Goal: Transaction & Acquisition: Book appointment/travel/reservation

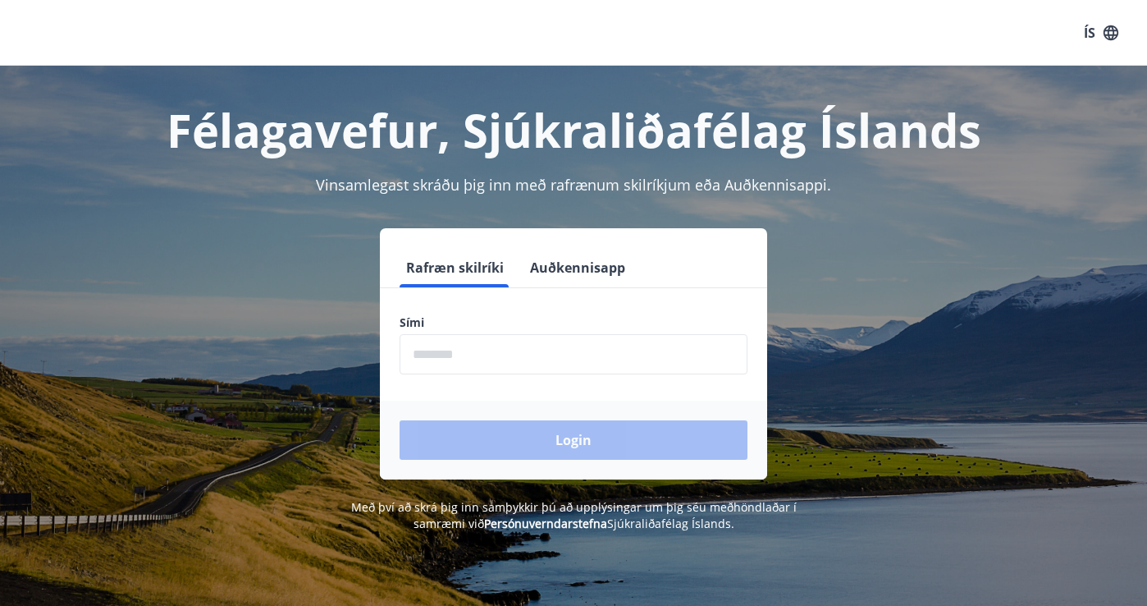
click at [496, 366] on input "phone" at bounding box center [574, 354] width 348 height 40
type input "********"
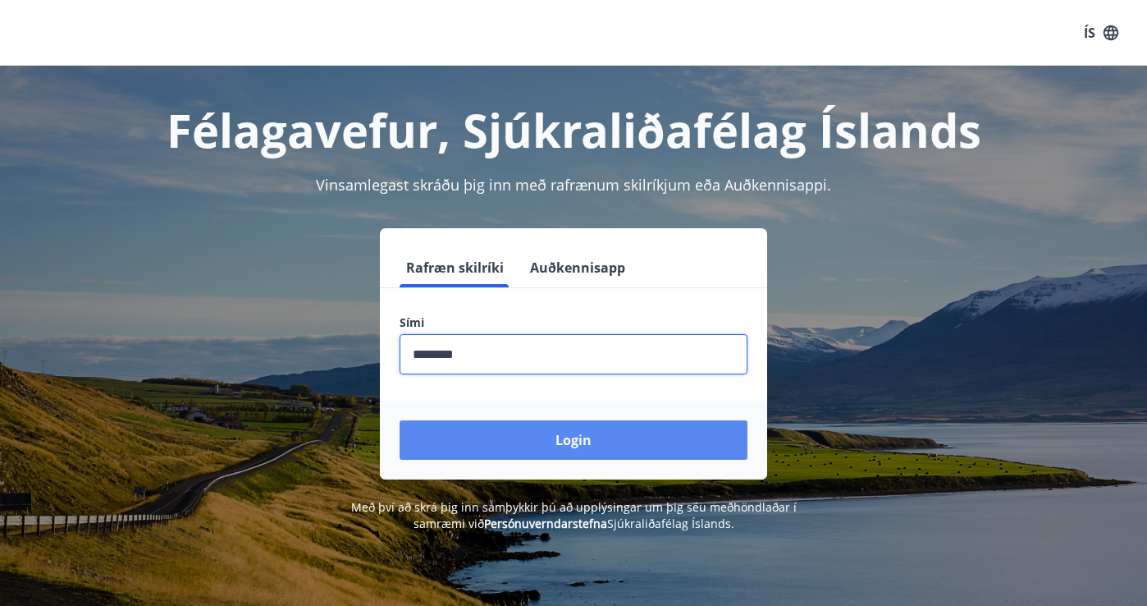
click at [527, 436] on button "Login" at bounding box center [574, 439] width 348 height 39
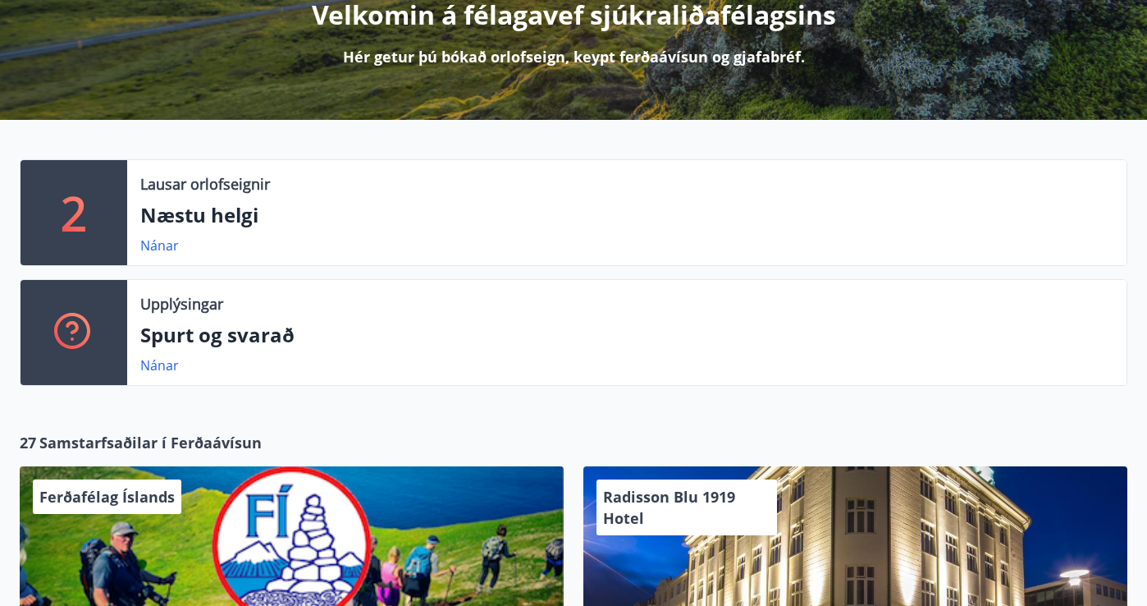
scroll to position [230, 0]
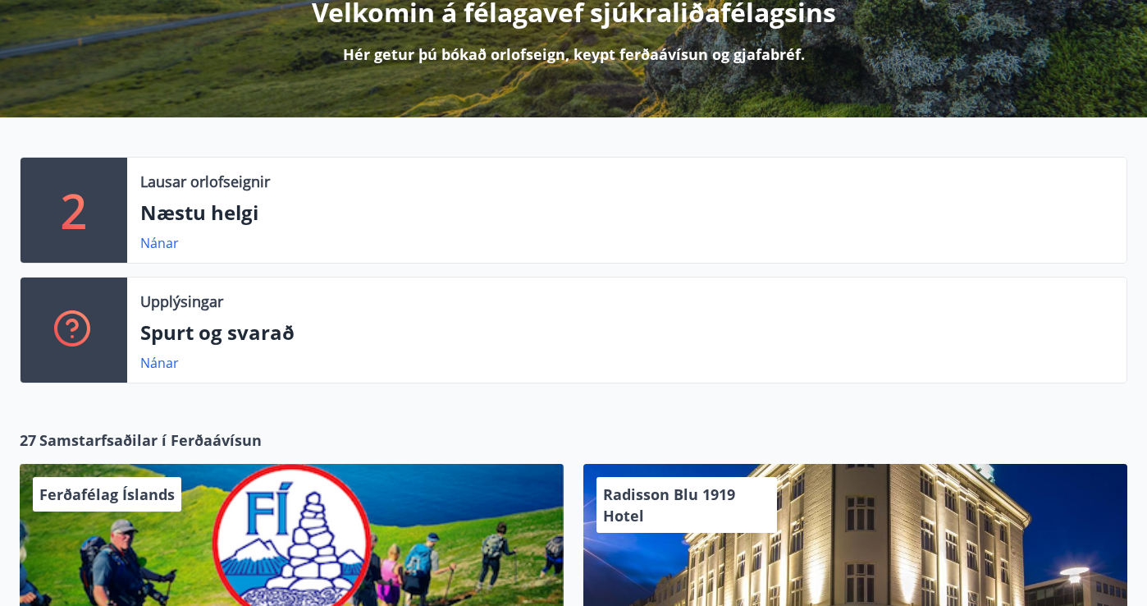
click at [67, 213] on p "2" at bounding box center [74, 210] width 26 height 62
click at [159, 242] on link "Nánar" at bounding box center [159, 243] width 39 height 18
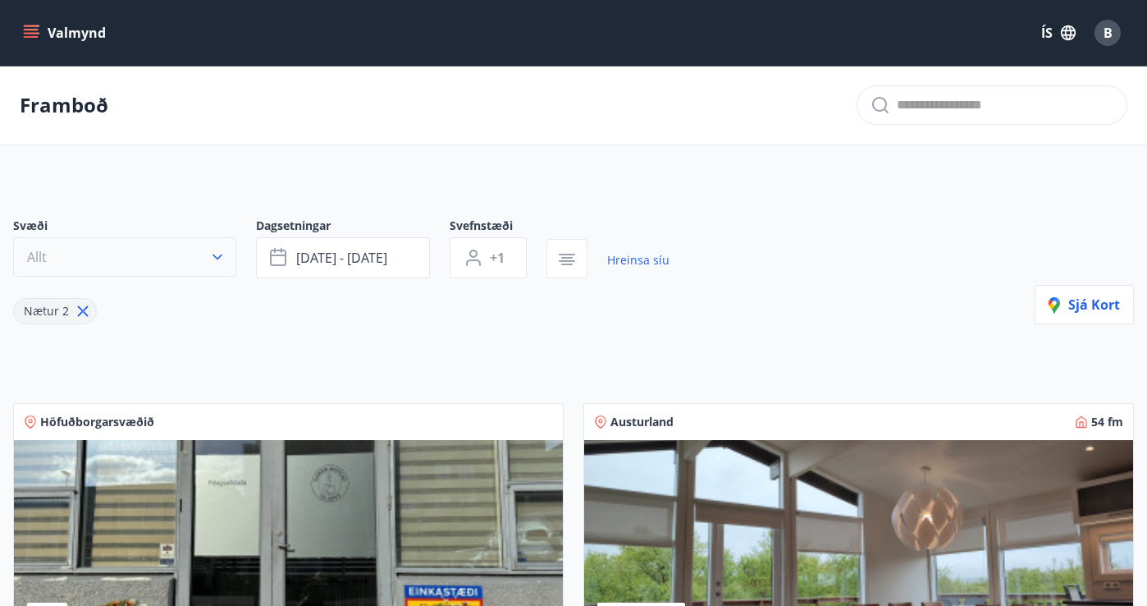
click at [213, 258] on icon "button" at bounding box center [217, 257] width 16 height 16
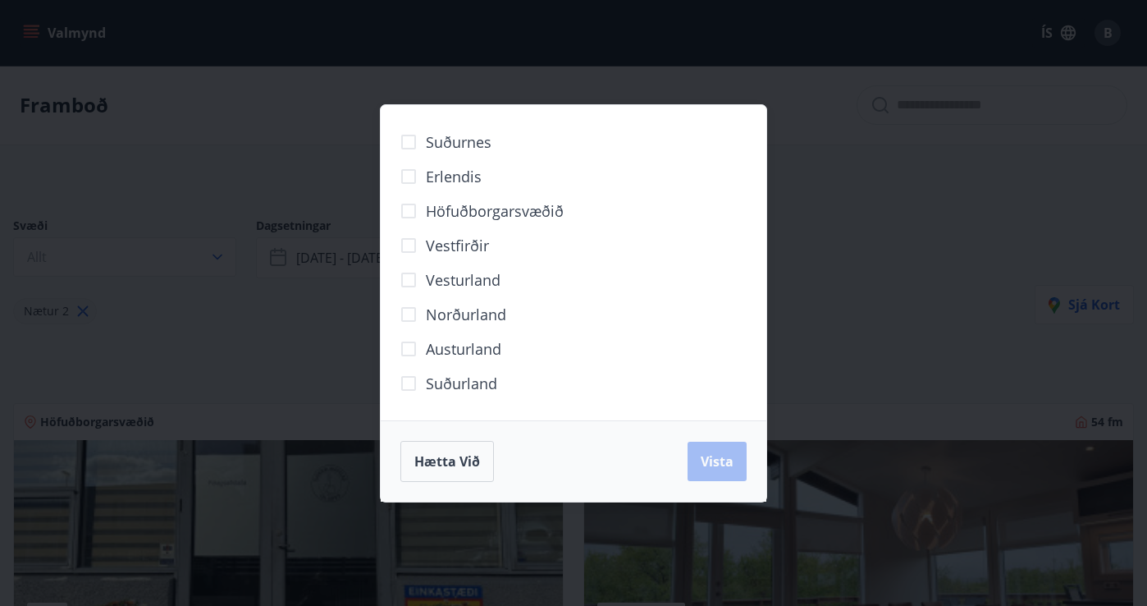
click at [984, 196] on div "Suðurnes Erlendis Höfuðborgarsvæðið Vestfirðir Vesturland Norðurland Austurland…" at bounding box center [573, 303] width 1147 height 606
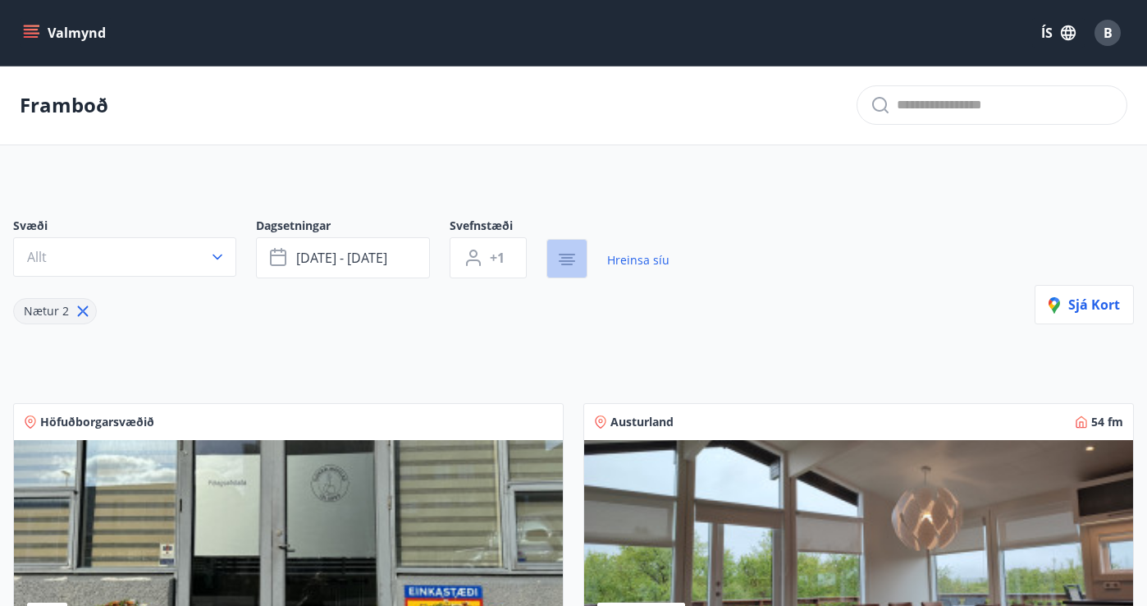
click at [576, 263] on icon "button" at bounding box center [567, 259] width 20 height 20
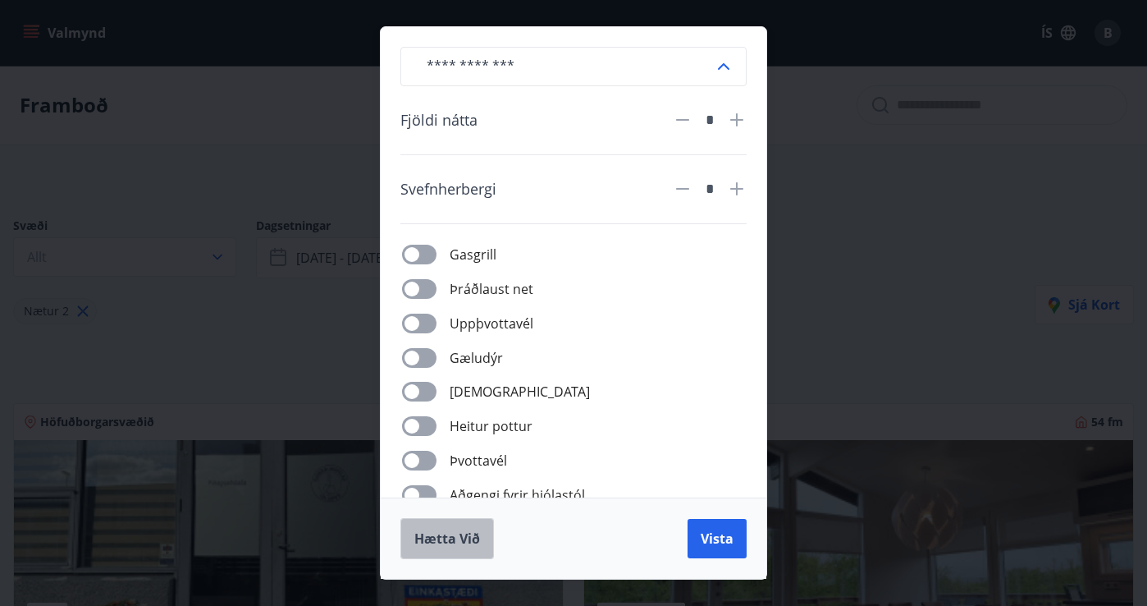
click at [460, 535] on span "Hætta við" at bounding box center [447, 538] width 66 height 18
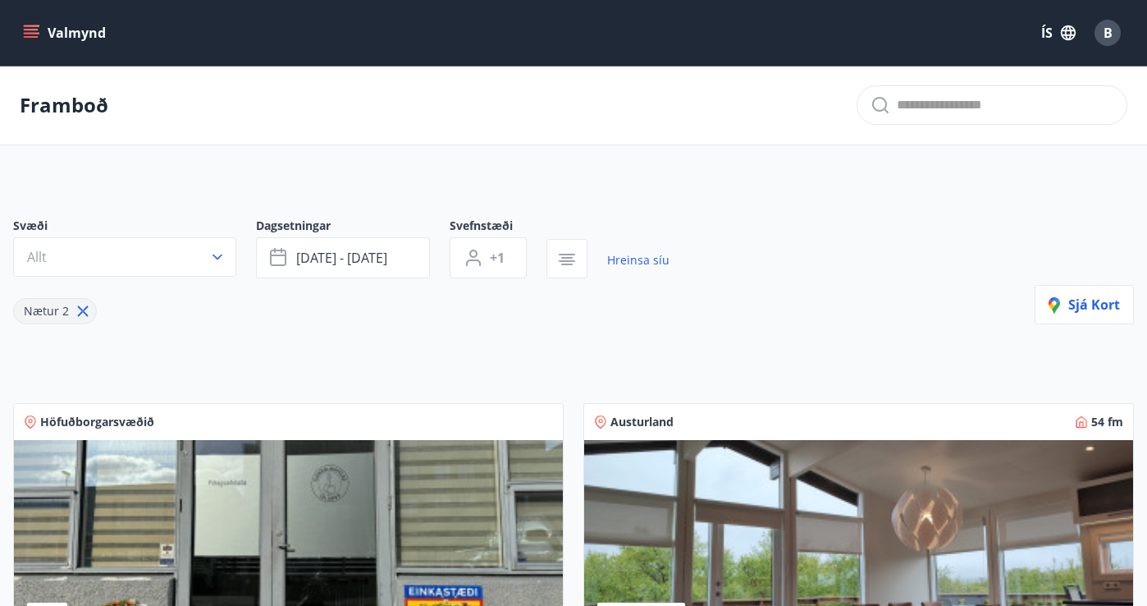
click at [30, 35] on icon "menu" at bounding box center [31, 33] width 16 height 16
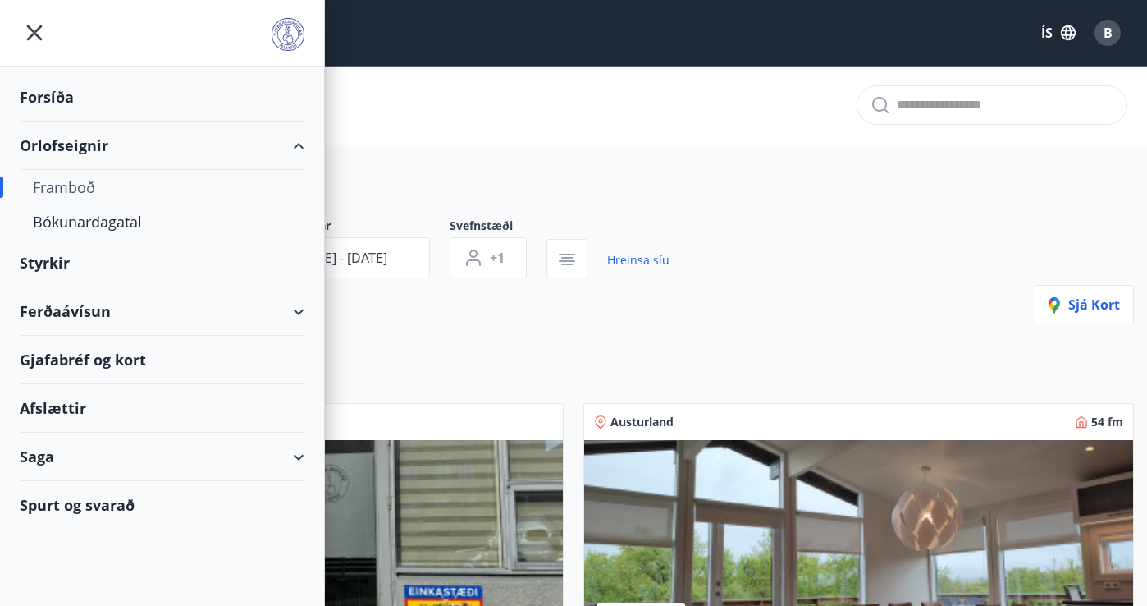
click at [75, 190] on div "Framboð" at bounding box center [162, 187] width 258 height 34
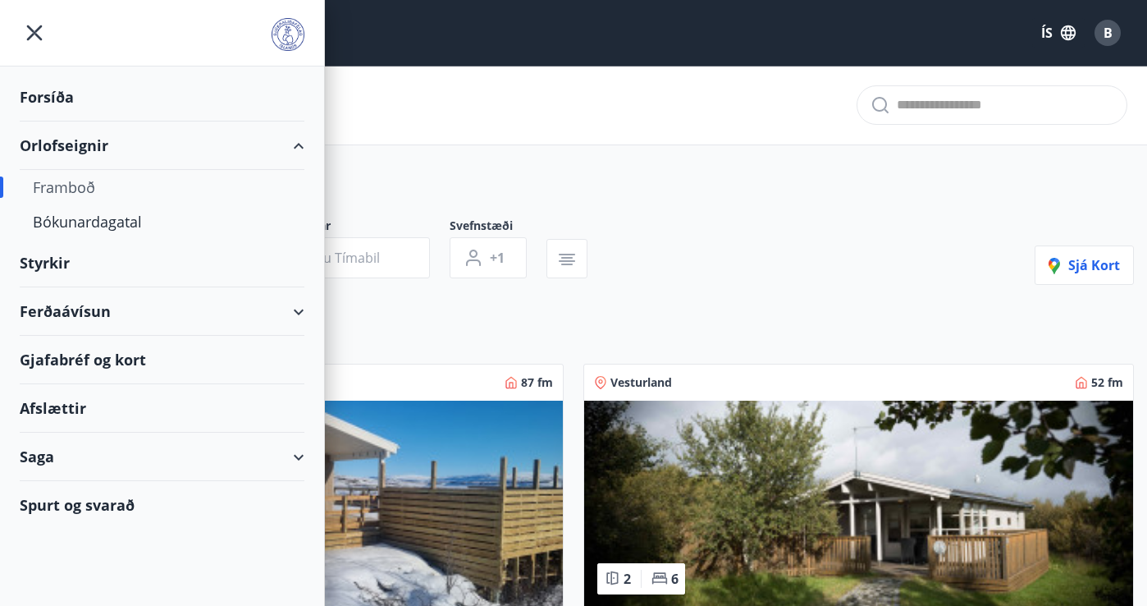
type input "*"
click at [75, 189] on div "Framboð" at bounding box center [162, 187] width 258 height 34
click at [87, 220] on div "Bókunardagatal" at bounding box center [162, 221] width 258 height 34
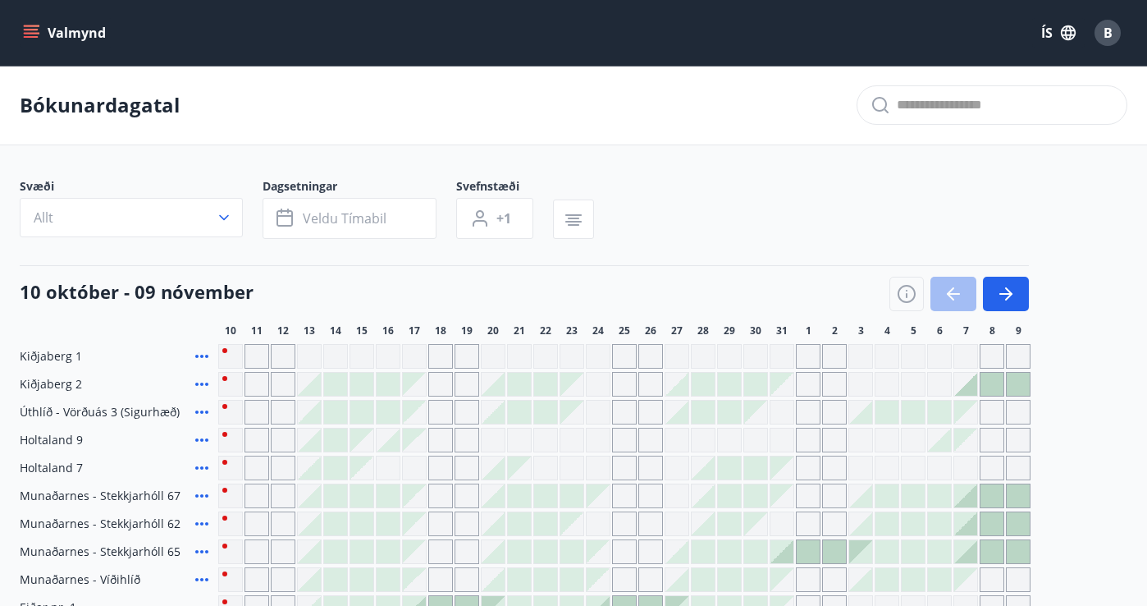
click at [73, 29] on button "Valmynd" at bounding box center [66, 33] width 93 height 30
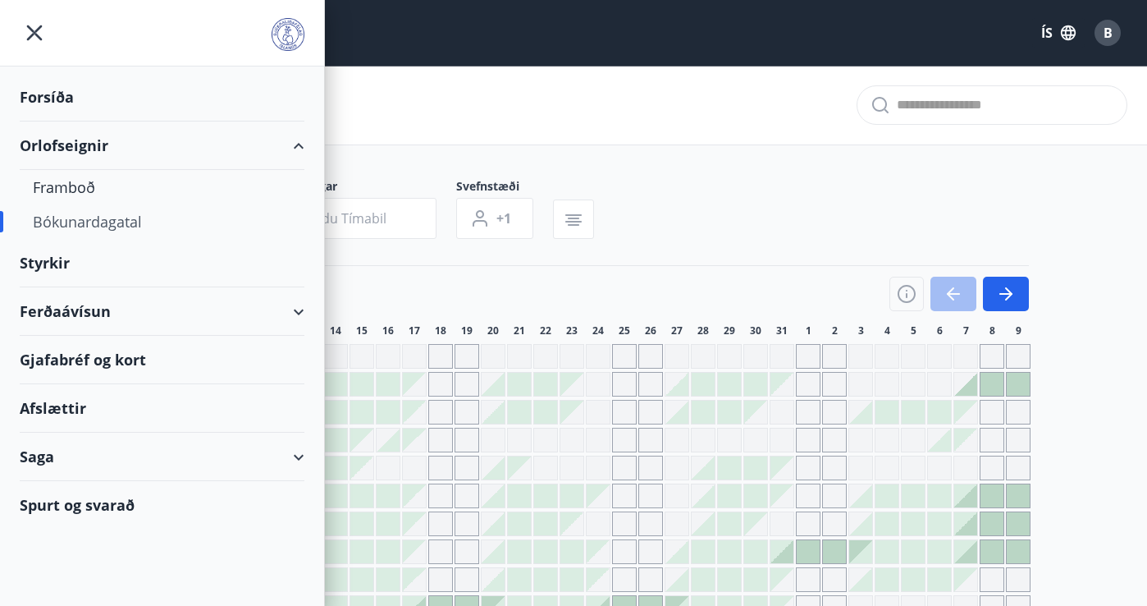
click at [50, 101] on div "Forsíða" at bounding box center [162, 97] width 285 height 48
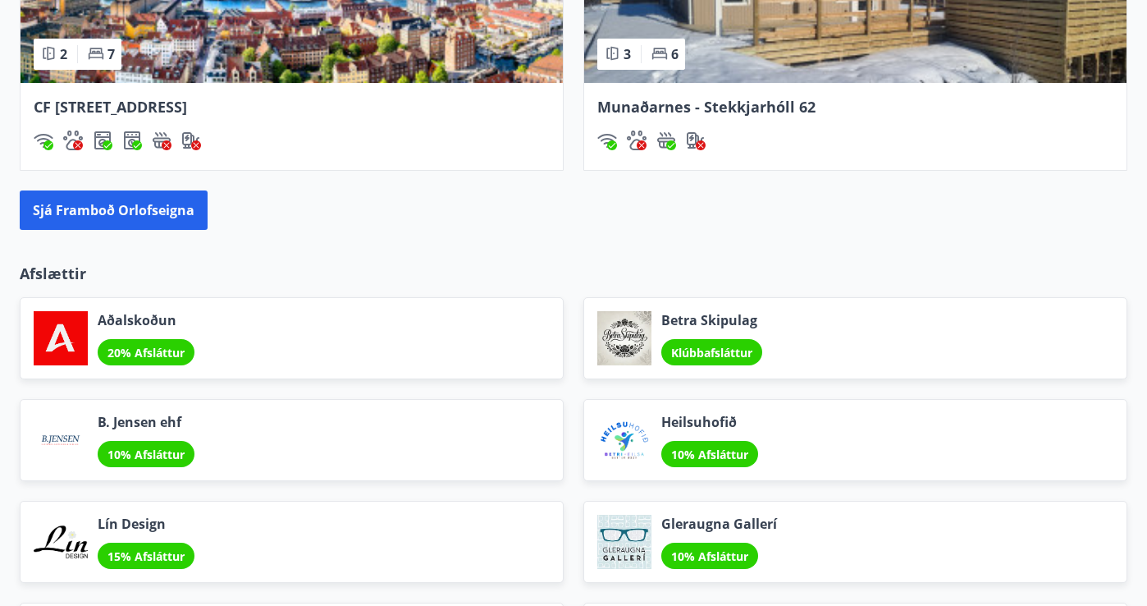
scroll to position [1635, 0]
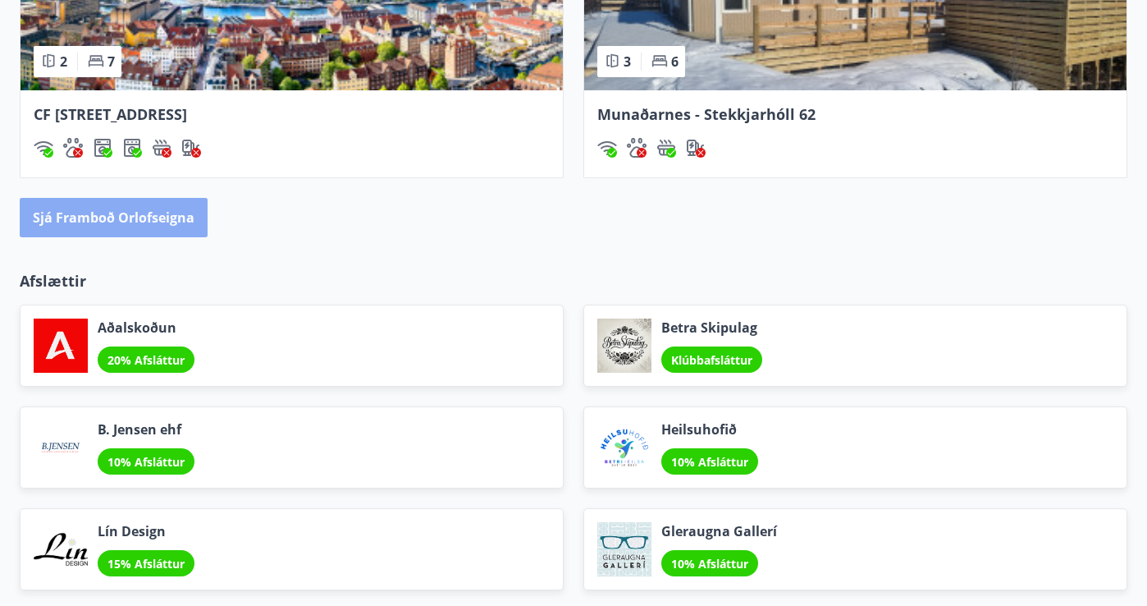
click at [182, 214] on button "Sjá framboð orlofseigna" at bounding box center [114, 217] width 188 height 39
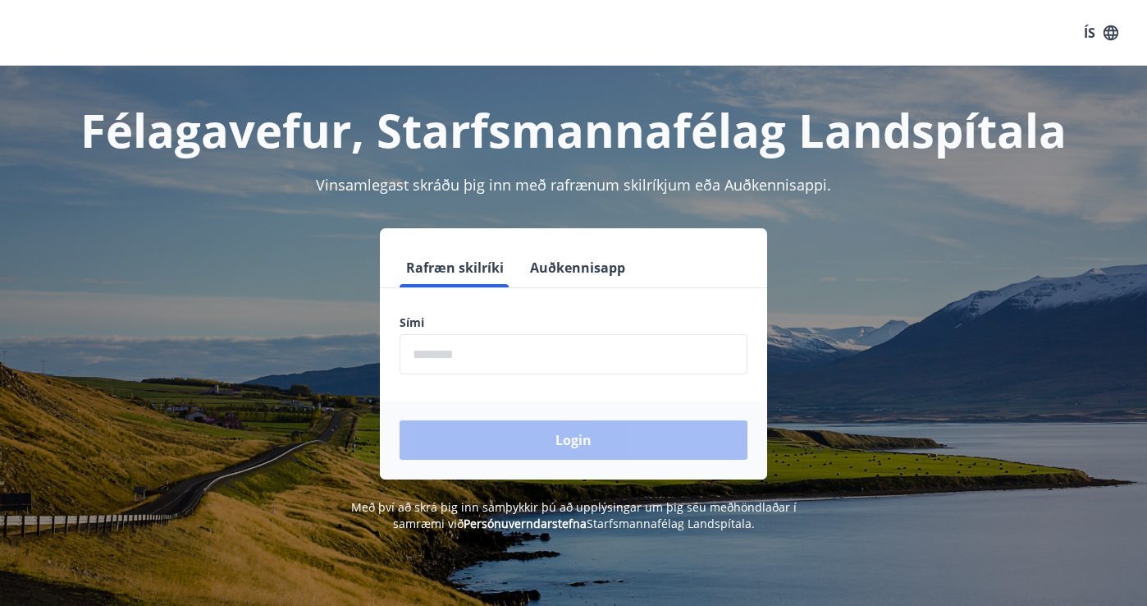
click at [509, 357] on input "phone" at bounding box center [574, 354] width 348 height 40
type input "********"
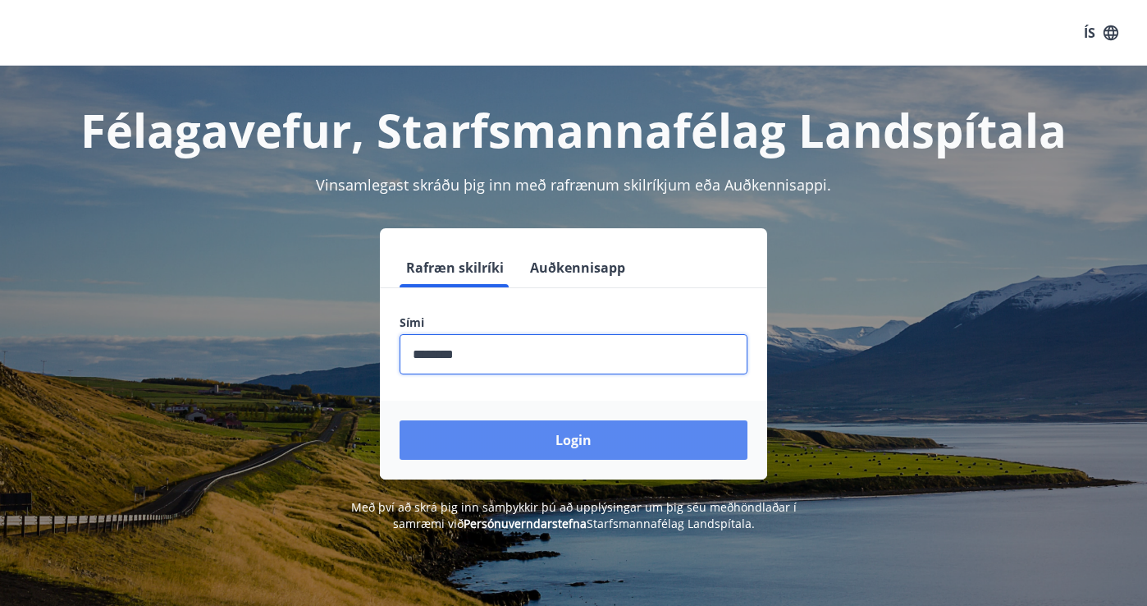
click at [522, 431] on button "Login" at bounding box center [574, 439] width 348 height 39
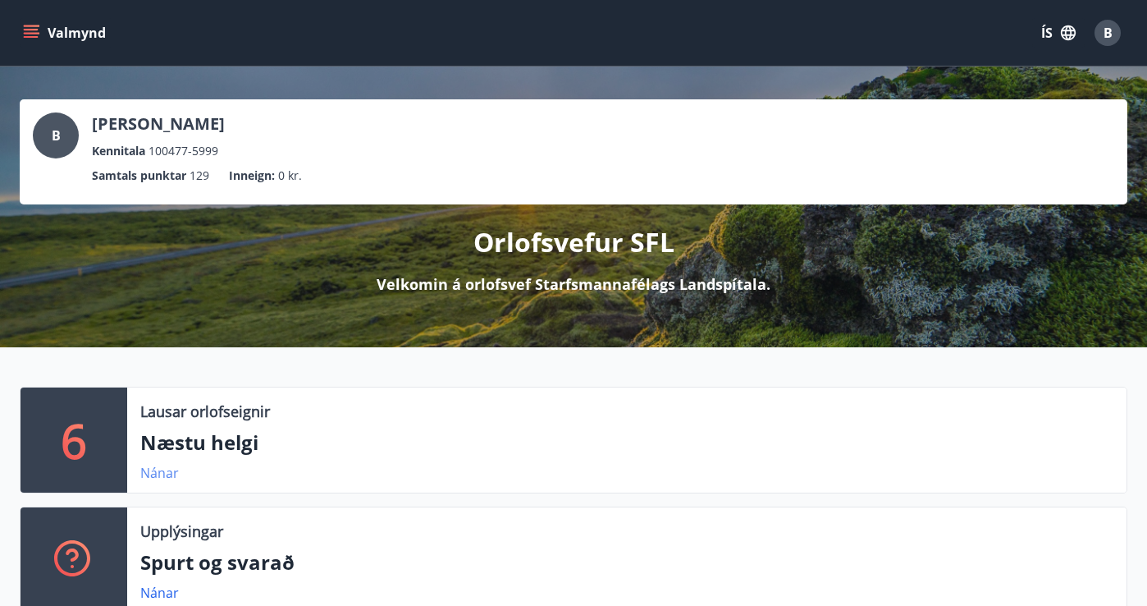
click at [153, 476] on link "Nánar" at bounding box center [159, 473] width 39 height 18
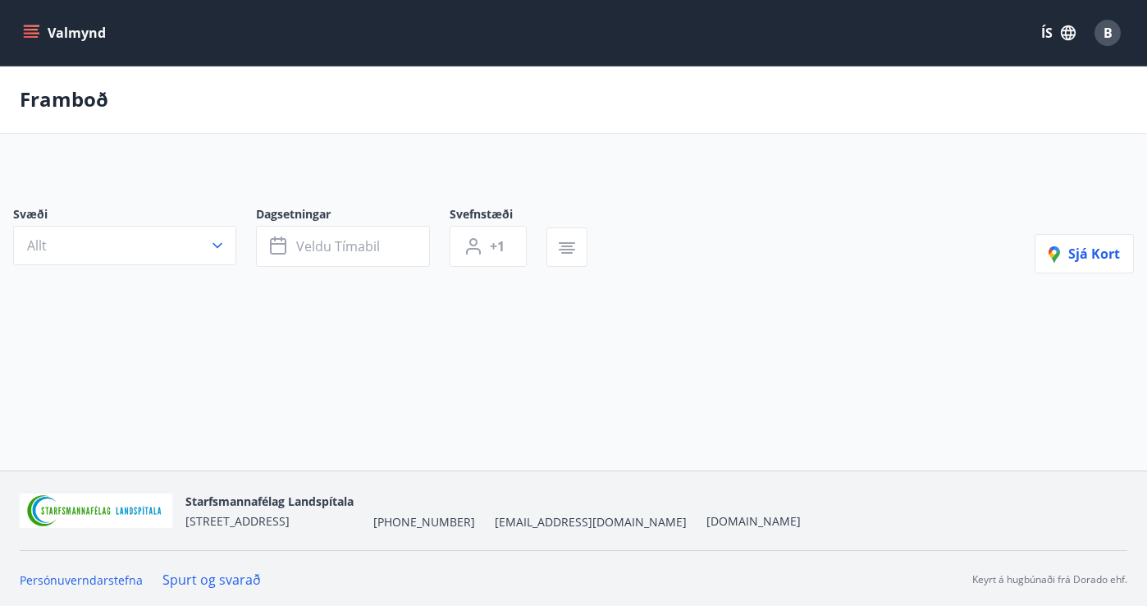
type input "*"
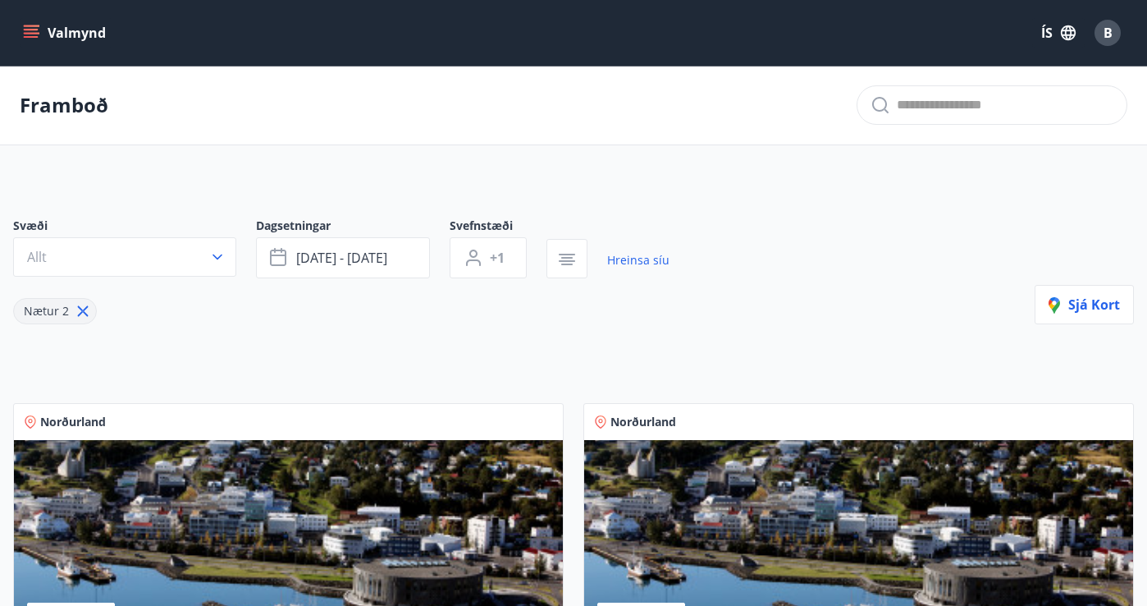
click at [25, 23] on button "Valmynd" at bounding box center [66, 33] width 93 height 30
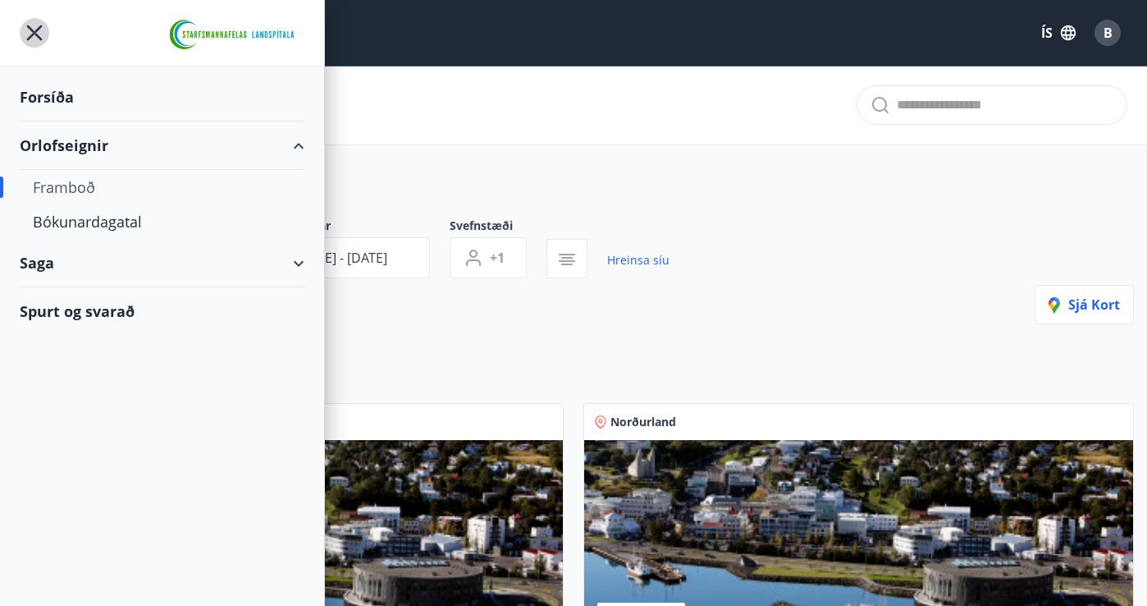
click at [25, 23] on icon "menu" at bounding box center [35, 33] width 30 height 30
